Goal: Communication & Community: Answer question/provide support

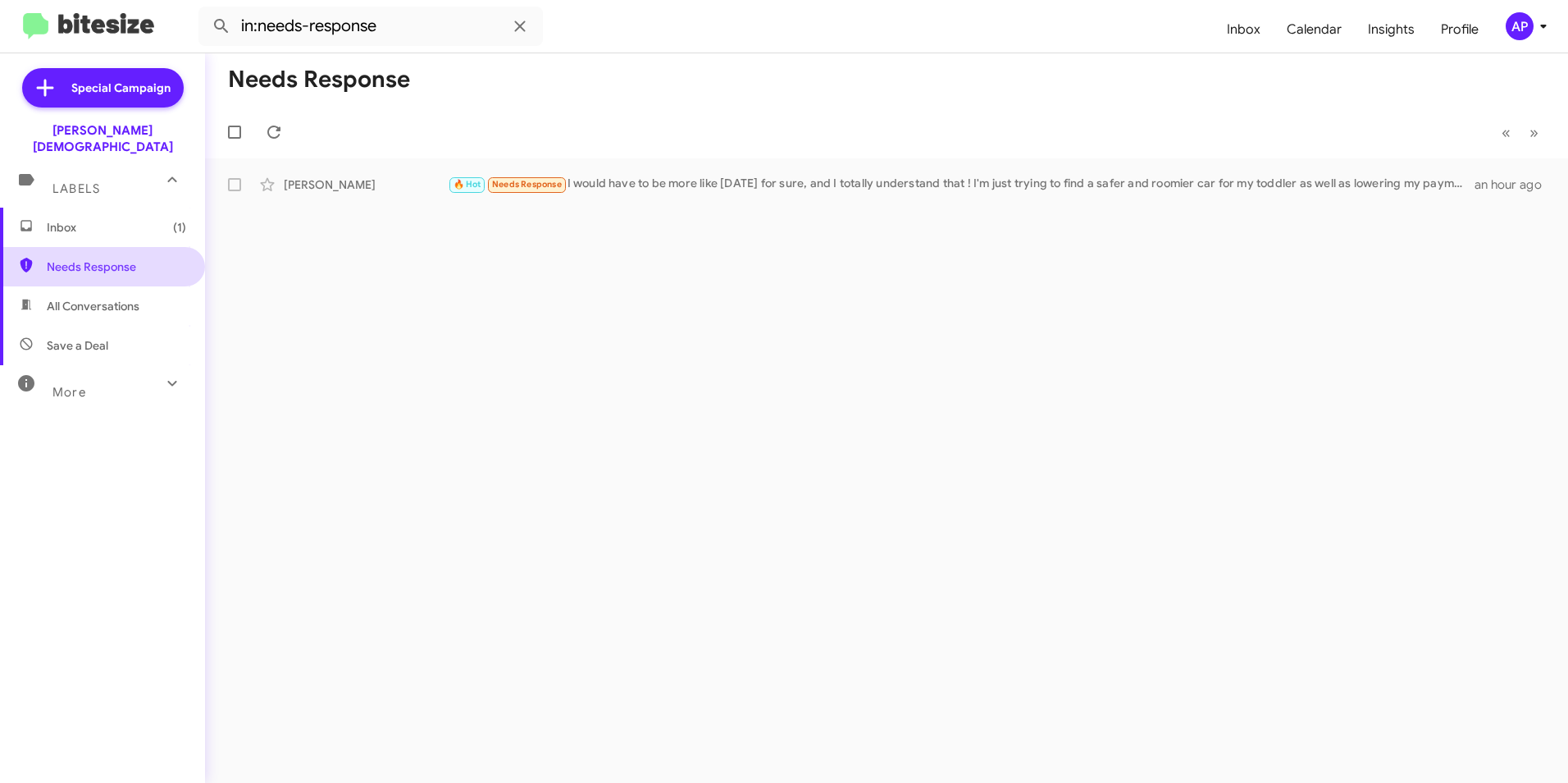
click at [117, 258] on span "Needs Response" at bounding box center [117, 267] width 140 height 17
click at [799, 349] on div "Needs Response « Previous » Next [PERSON_NAME] 🔥 Hot Needs Response I would hav…" at bounding box center [886, 418] width 1363 height 729
click at [302, 181] on div "[PERSON_NAME]" at bounding box center [365, 185] width 164 height 17
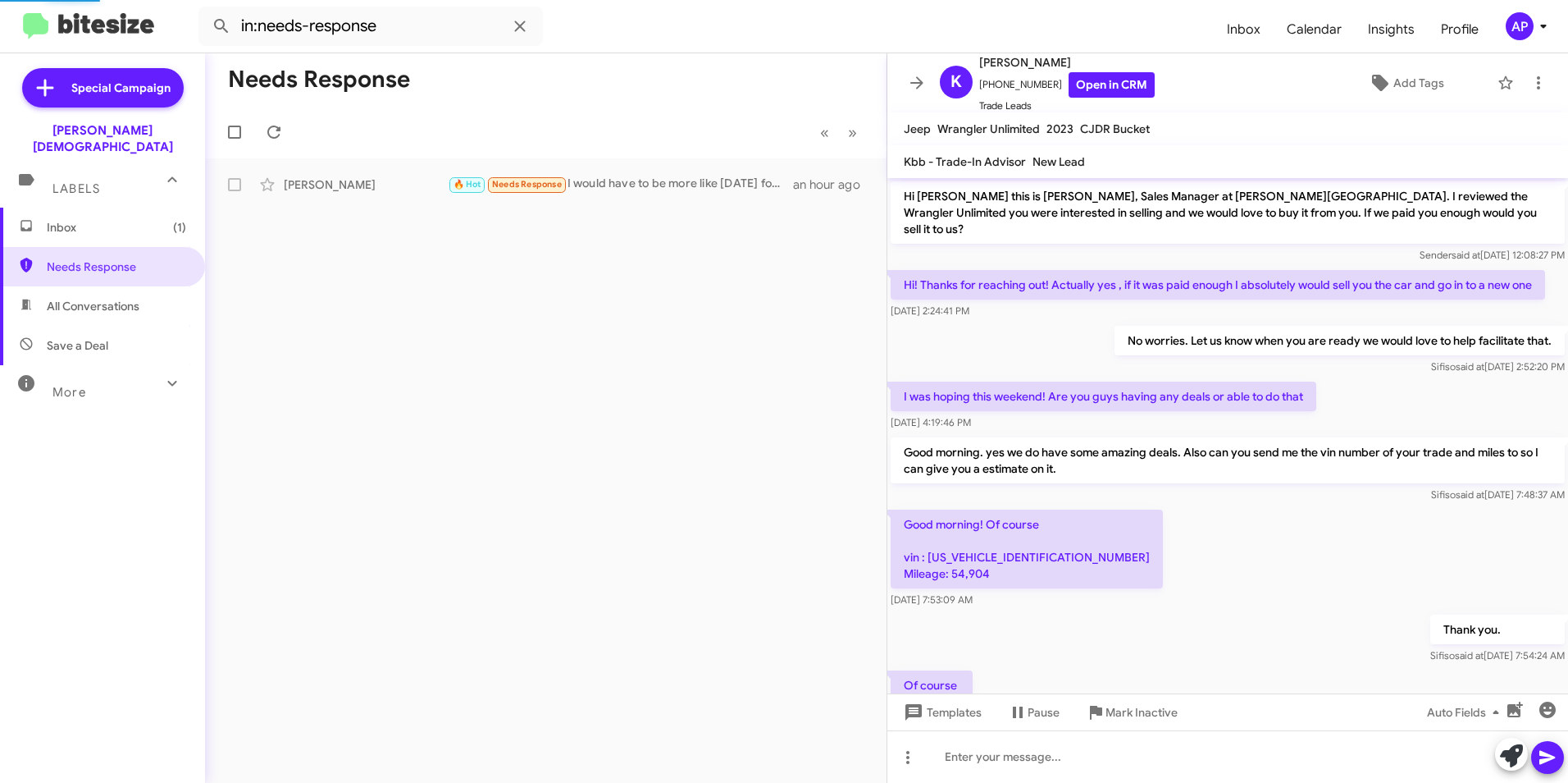
scroll to position [438, 0]
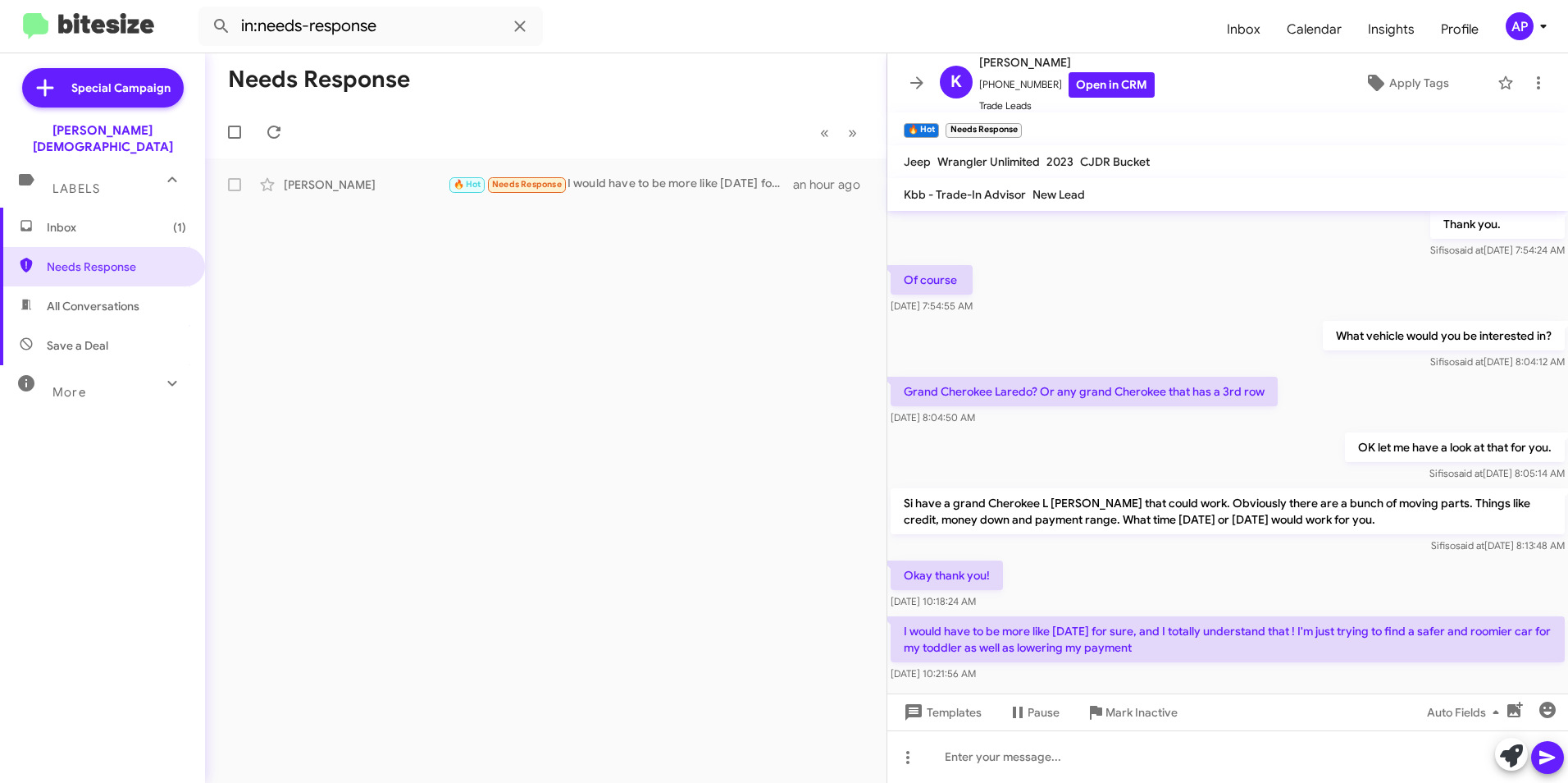
click at [514, 349] on div "Needs Response « Previous » Next [PERSON_NAME] 🔥 Hot Needs Response I would hav…" at bounding box center [546, 418] width 682 height 729
click at [93, 258] on span "Needs Response" at bounding box center [117, 267] width 140 height 17
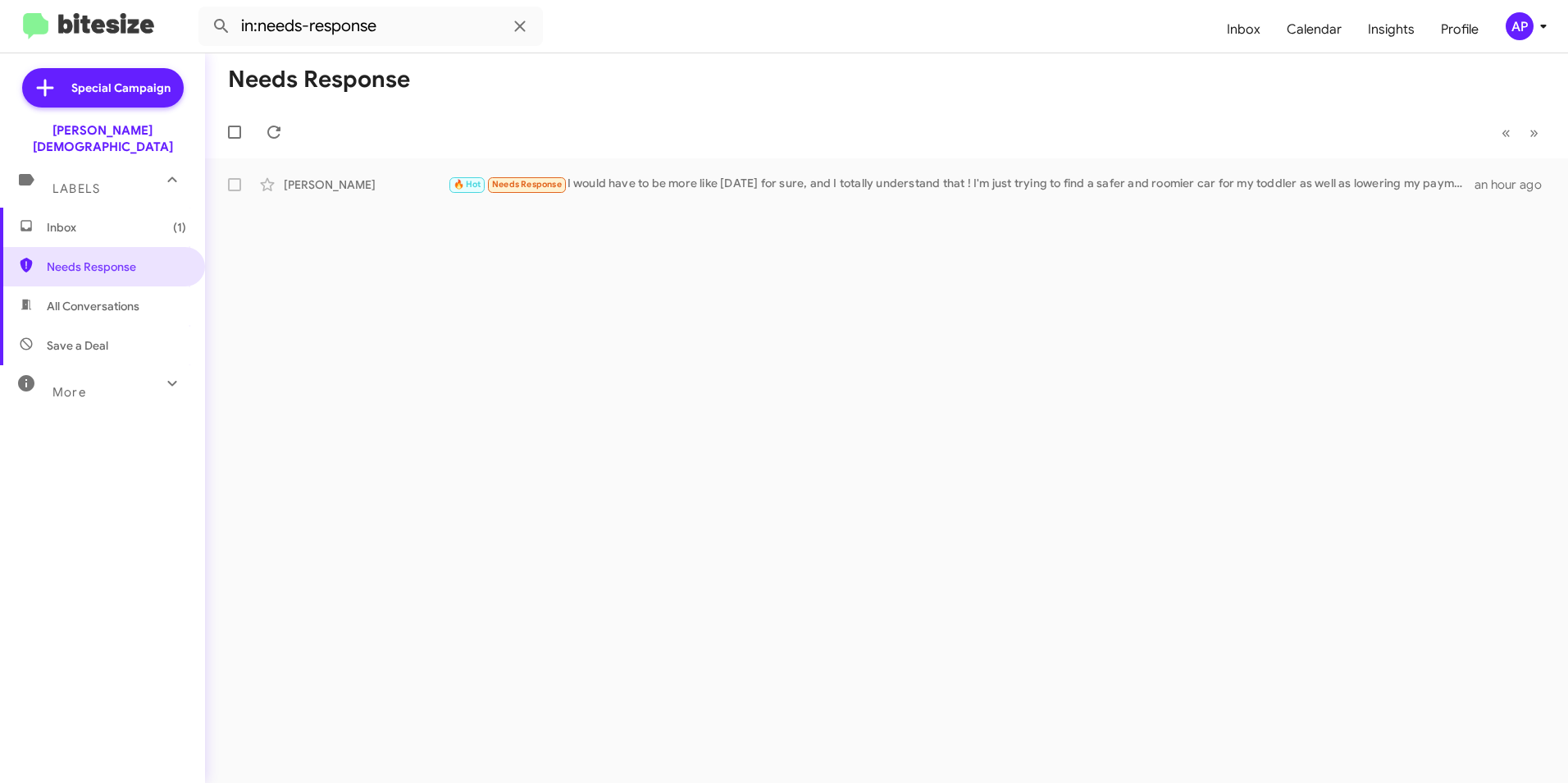
drag, startPoint x: 564, startPoint y: 429, endPoint x: 556, endPoint y: 426, distance: 8.5
click at [560, 427] on div "Needs Response « Previous » Next [PERSON_NAME] 🔥 Hot Needs Response I would hav…" at bounding box center [886, 418] width 1363 height 729
click at [78, 258] on span "Needs Response" at bounding box center [117, 267] width 140 height 17
click at [1154, 590] on div "Needs Response « Previous » Next [PERSON_NAME] 🔥 Hot Needs Response I would hav…" at bounding box center [886, 418] width 1363 height 729
click at [75, 258] on span "Needs Response" at bounding box center [117, 267] width 140 height 17
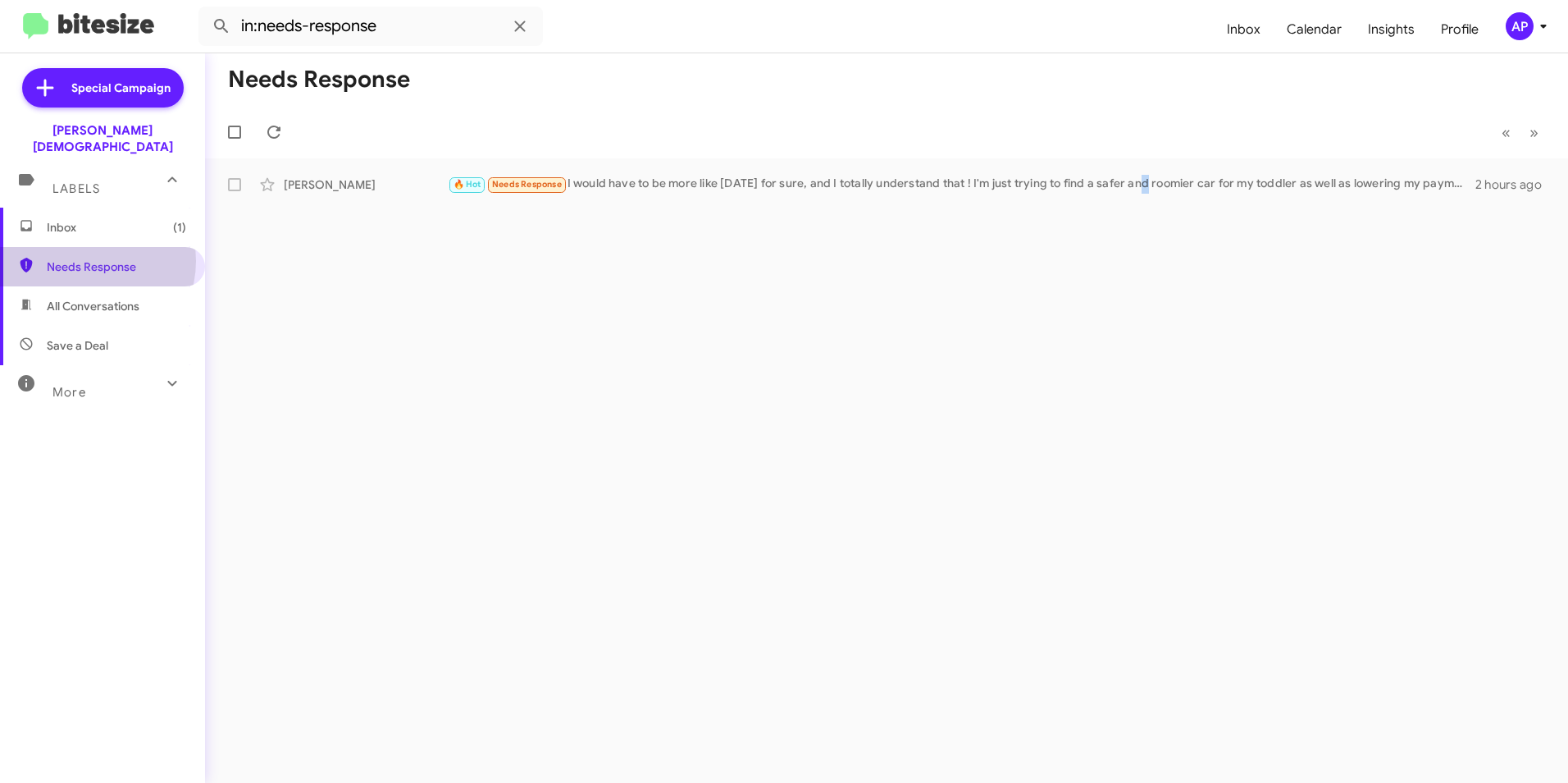
drag, startPoint x: 89, startPoint y: 243, endPoint x: 547, endPoint y: 285, distance: 459.9
click at [89, 258] on span "Needs Response" at bounding box center [117, 267] width 140 height 17
click at [652, 300] on div "Needs Response « Previous » Next [PERSON_NAME] 🔥 Hot Needs Response I would hav…" at bounding box center [886, 418] width 1363 height 729
click at [82, 258] on span "Needs Response" at bounding box center [117, 267] width 140 height 17
